Goal: Transaction & Acquisition: Subscribe to service/newsletter

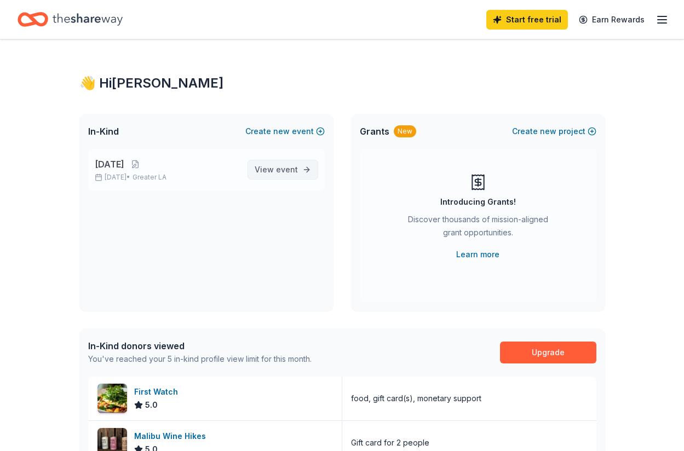
click at [273, 171] on span "View event" at bounding box center [276, 169] width 43 height 13
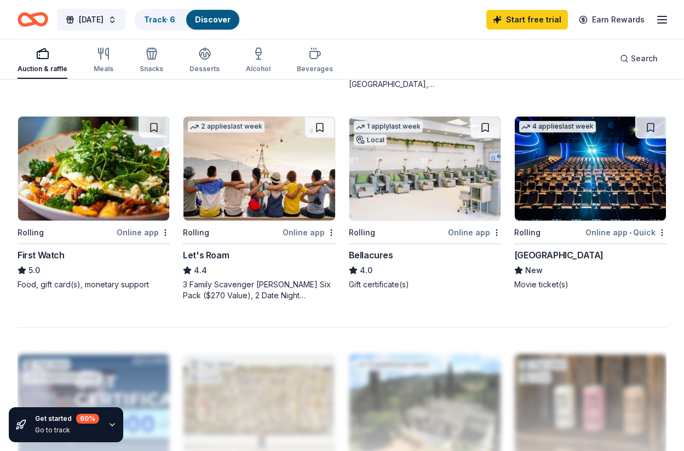
scroll to position [657, 0]
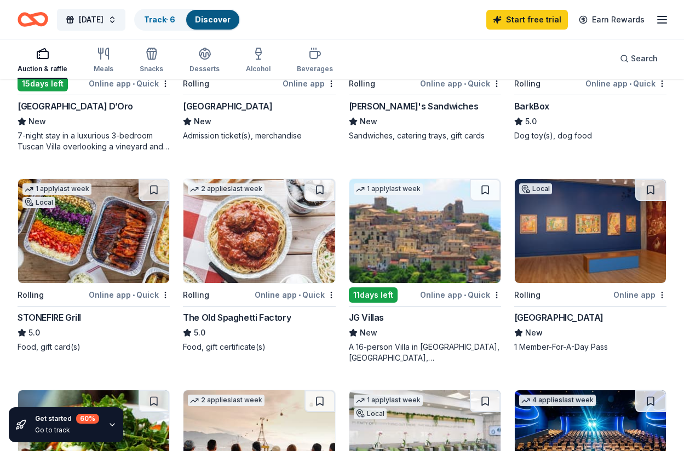
click at [249, 249] on img at bounding box center [259, 231] width 151 height 104
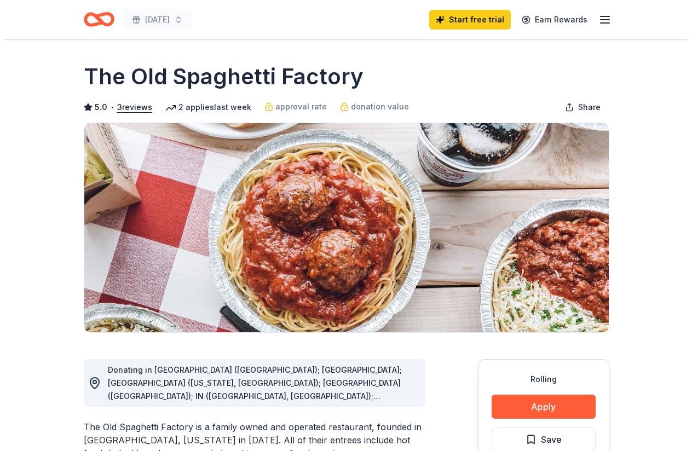
scroll to position [164, 0]
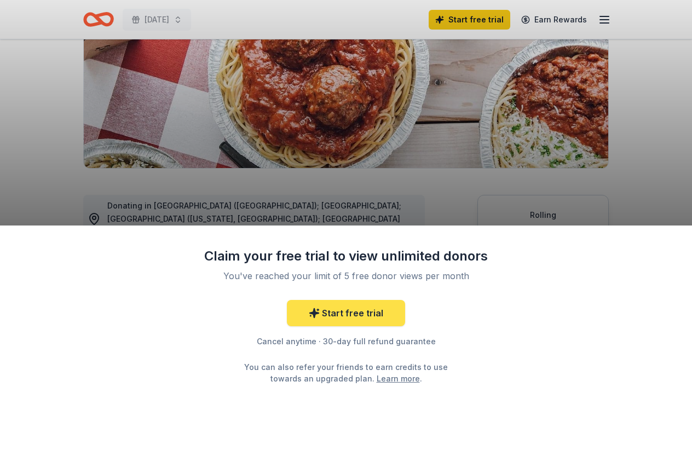
click at [361, 322] on link "Start free trial" at bounding box center [346, 313] width 118 height 26
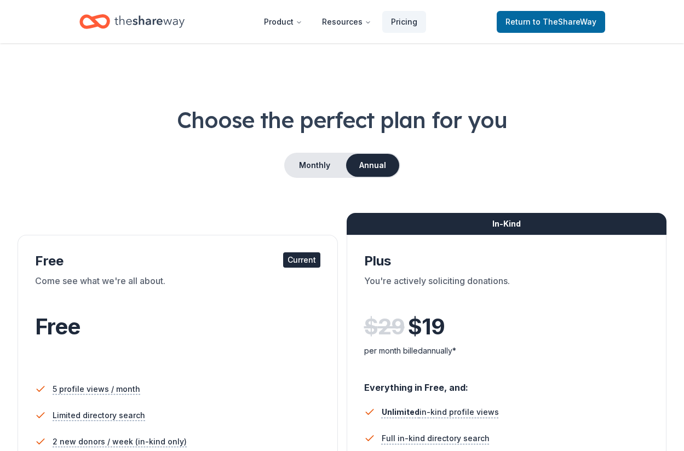
scroll to position [110, 0]
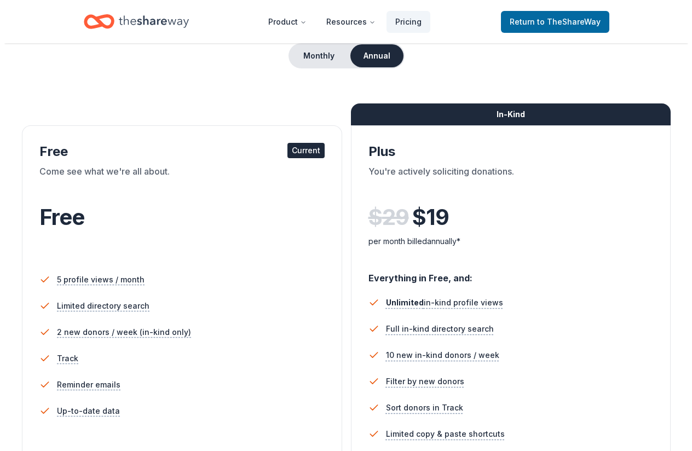
scroll to position [164, 0]
